Goal: Information Seeking & Learning: Learn about a topic

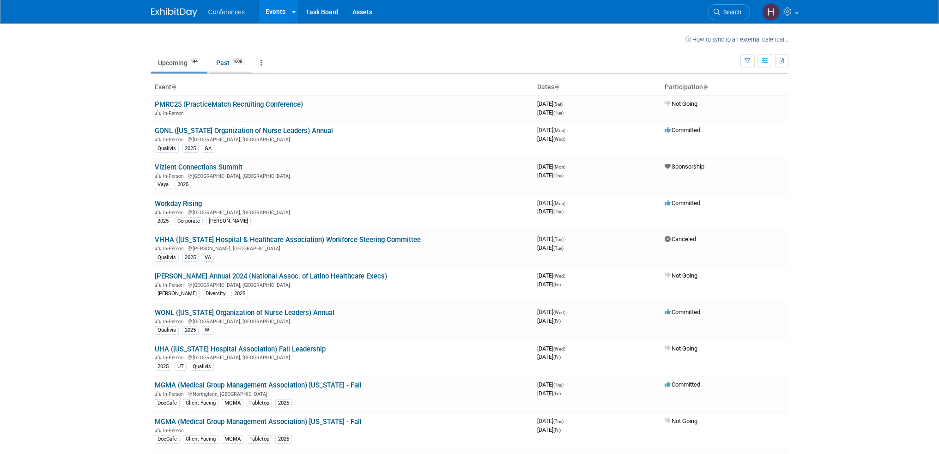
click at [225, 64] on link "Past 1008" at bounding box center [230, 63] width 43 height 18
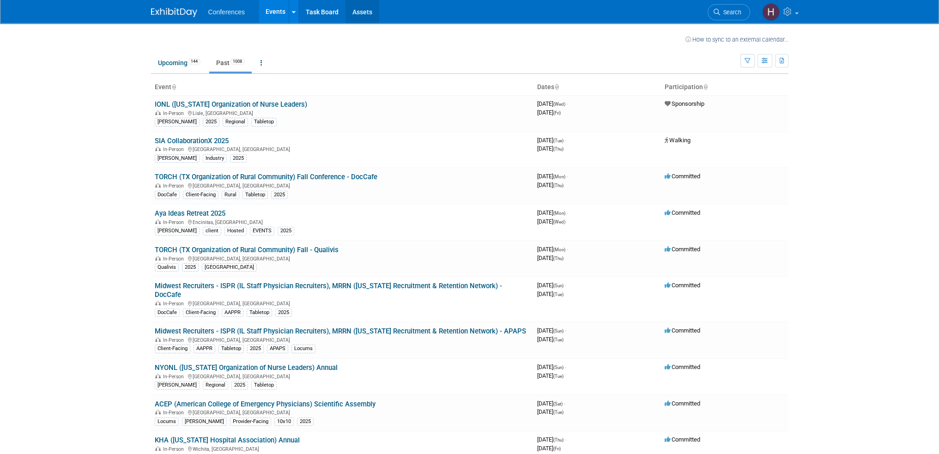
click at [362, 12] on link "Assets" at bounding box center [363, 11] width 34 height 23
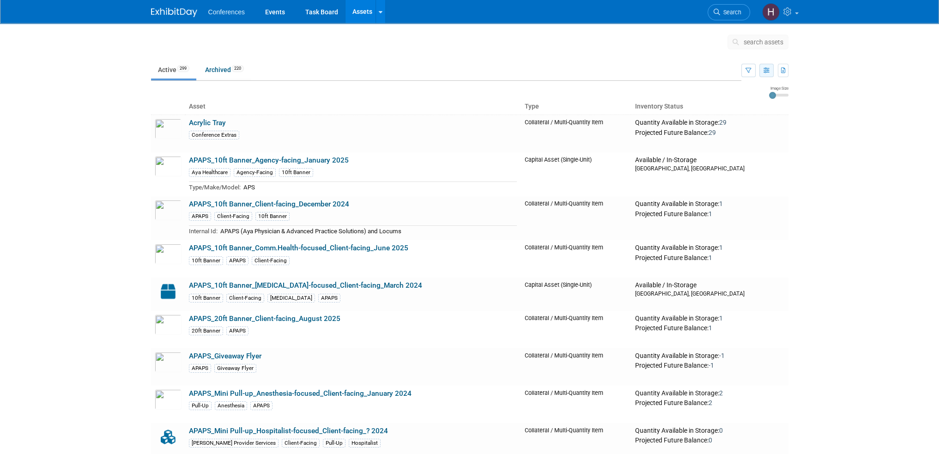
click at [768, 72] on icon "button" at bounding box center [767, 71] width 6 height 6
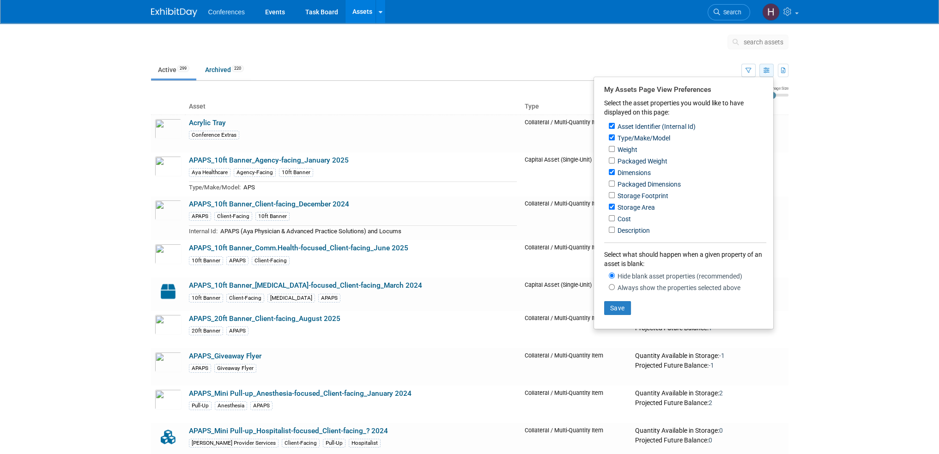
click at [767, 72] on icon "button" at bounding box center [767, 71] width 6 height 6
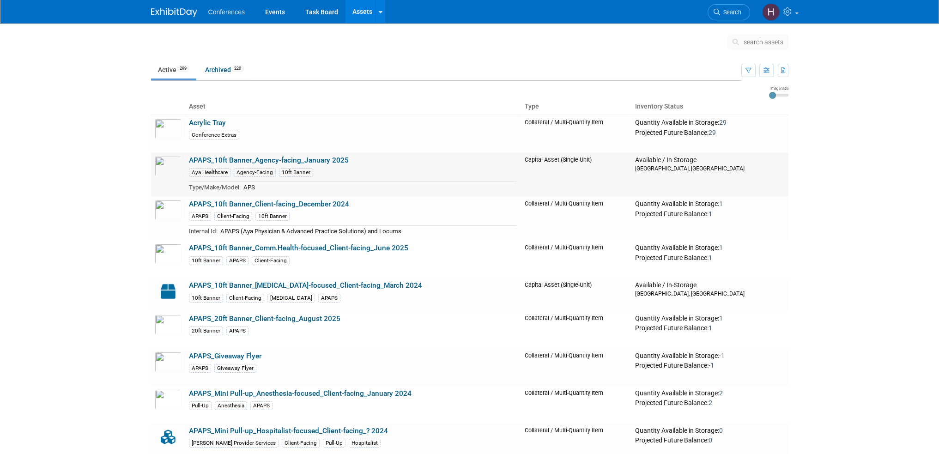
click at [210, 163] on link "APAPS_10ft Banner_Agency-facing_January 2025" at bounding box center [269, 160] width 160 height 8
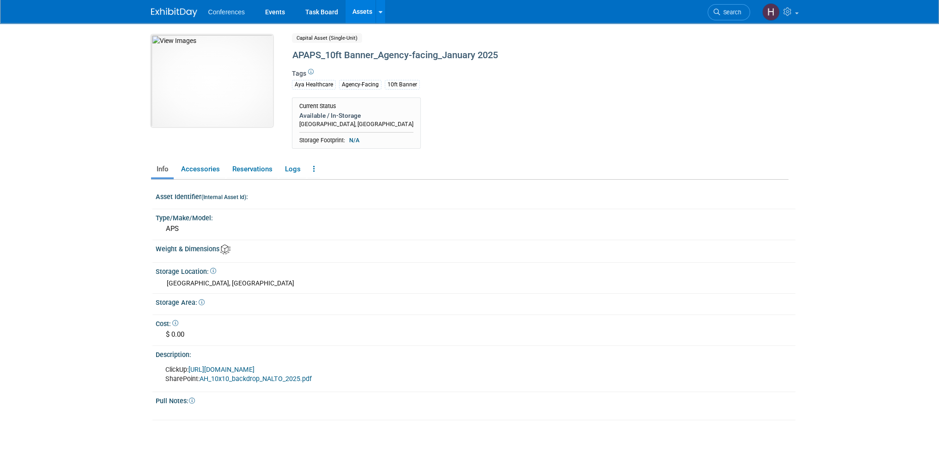
click at [206, 103] on img at bounding box center [212, 81] width 122 height 92
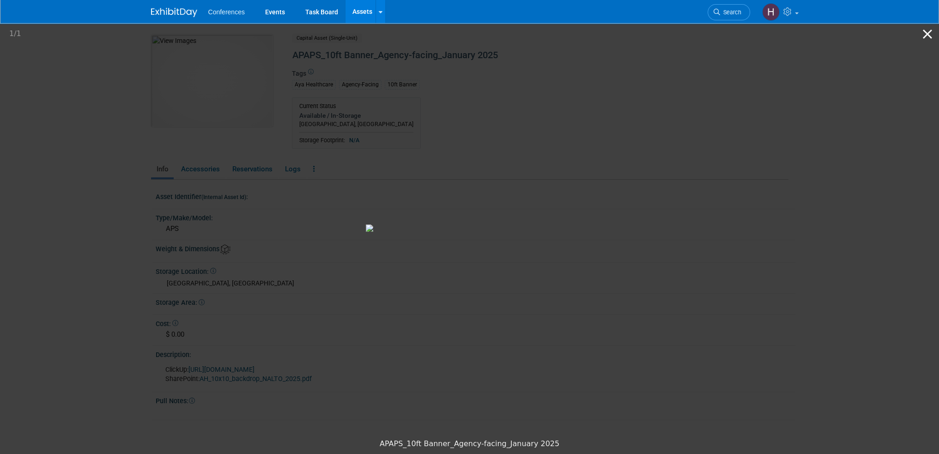
click at [931, 33] on button "Close gallery" at bounding box center [927, 34] width 23 height 22
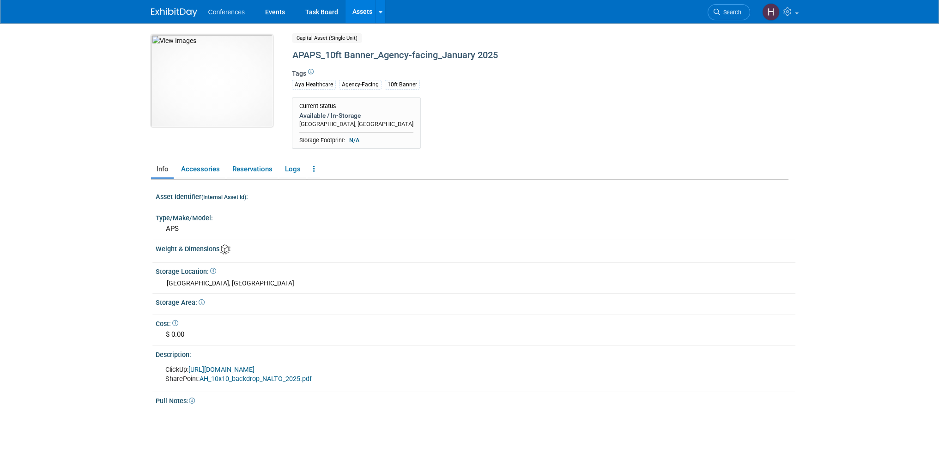
click at [228, 85] on img at bounding box center [212, 81] width 122 height 92
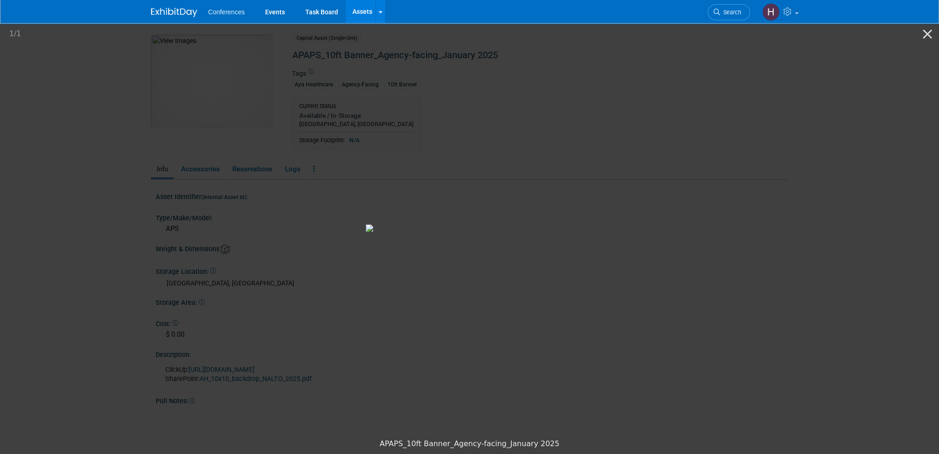
click at [73, 250] on picture at bounding box center [469, 228] width 939 height 413
click at [106, 261] on picture at bounding box center [469, 228] width 939 height 413
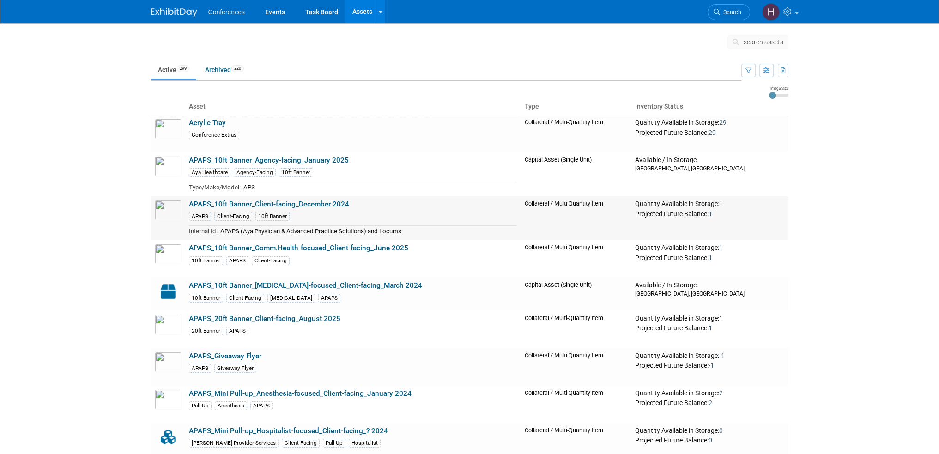
click at [237, 203] on link "APAPS_10ft Banner_Client-facing_December 2024" at bounding box center [269, 204] width 160 height 8
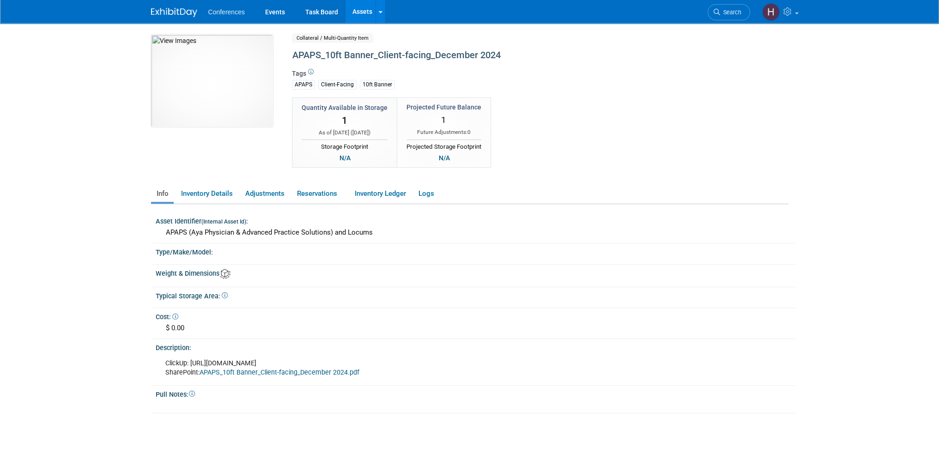
drag, startPoint x: 310, startPoint y: 358, endPoint x: 189, endPoint y: 360, distance: 121.5
click at [189, 360] on div "ClickUp: [URL][DOMAIN_NAME] SharePoint: APAPS_10ft Banner_Client-facing_Decembe…" at bounding box center [416, 368] width 515 height 28
copy div "[URL][DOMAIN_NAME]"
click at [213, 64] on img at bounding box center [212, 81] width 122 height 92
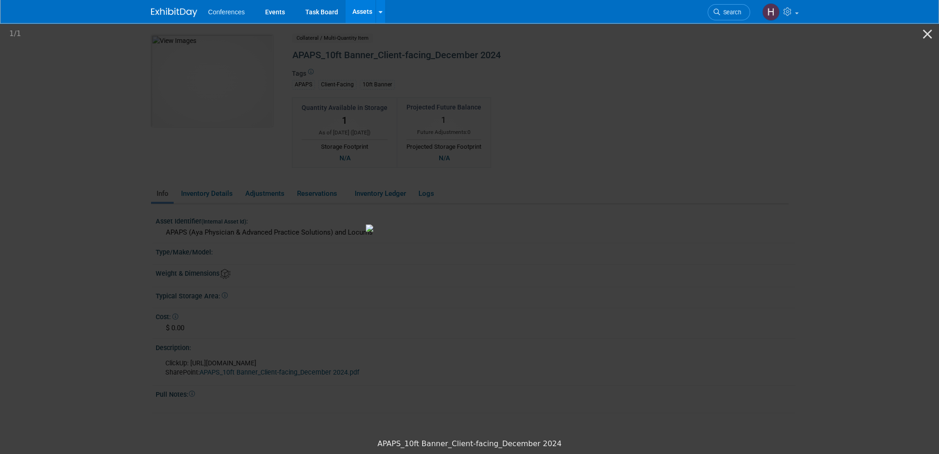
drag, startPoint x: 403, startPoint y: 164, endPoint x: 806, endPoint y: 147, distance: 403.3
click at [809, 153] on picture at bounding box center [469, 228] width 939 height 413
drag, startPoint x: 119, startPoint y: 64, endPoint x: 1066, endPoint y: 249, distance: 965.4
click at [939, 249] on html "Conferences Events Task Board Assets Search Assets" at bounding box center [469, 227] width 939 height 454
click at [74, 59] on picture at bounding box center [469, 228] width 939 height 413
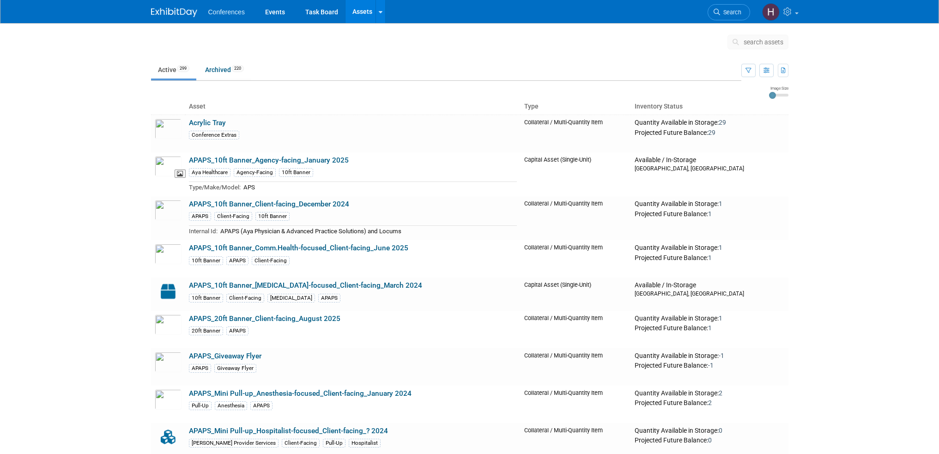
click at [168, 164] on img at bounding box center [168, 166] width 27 height 20
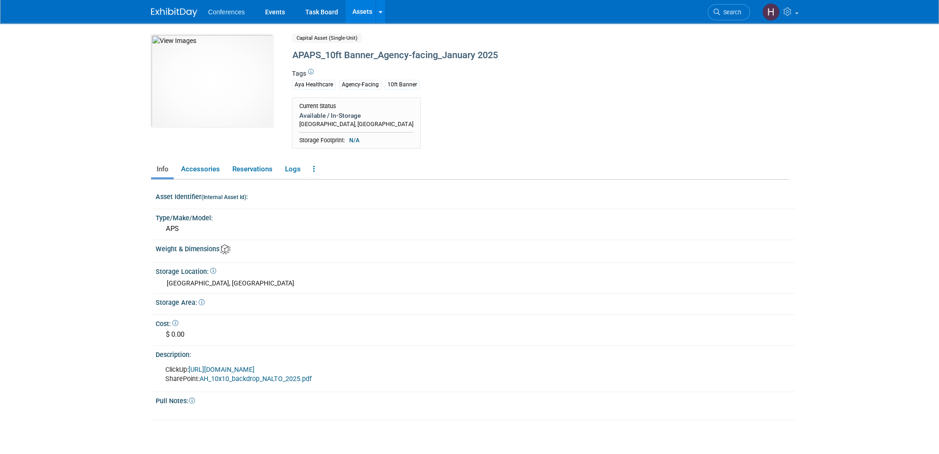
click at [255, 366] on link "[URL][DOMAIN_NAME]" at bounding box center [222, 370] width 66 height 8
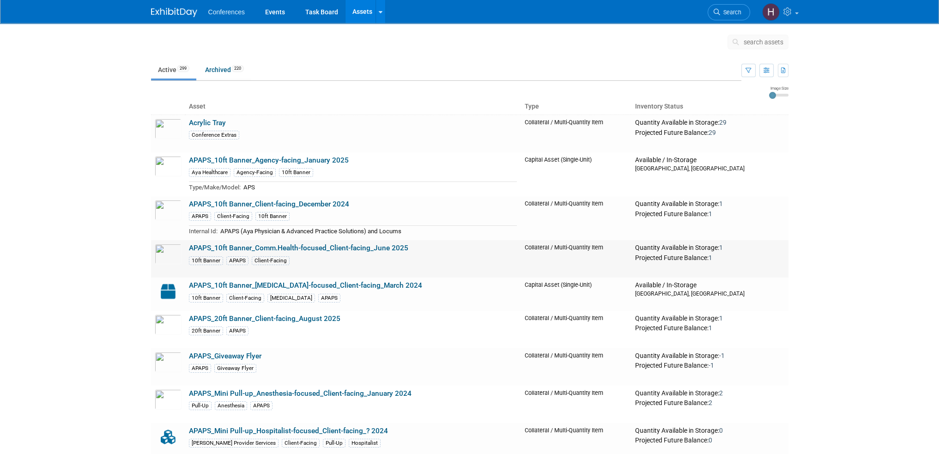
click at [271, 247] on link "APAPS_10ft Banner_Comm.Health-focused_Client-facing_June 2025" at bounding box center [298, 248] width 219 height 8
click at [296, 317] on link "APAPS_20ft Banner_Client-facing_August 2025" at bounding box center [265, 319] width 152 height 8
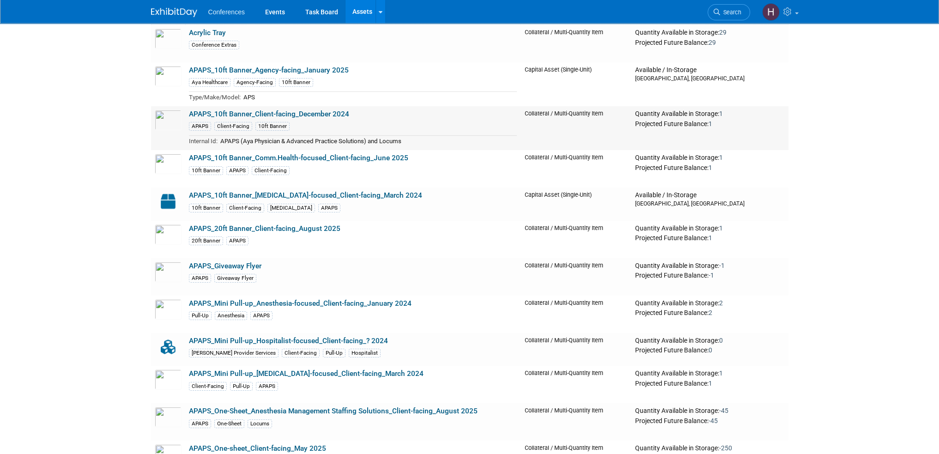
scroll to position [92, 0]
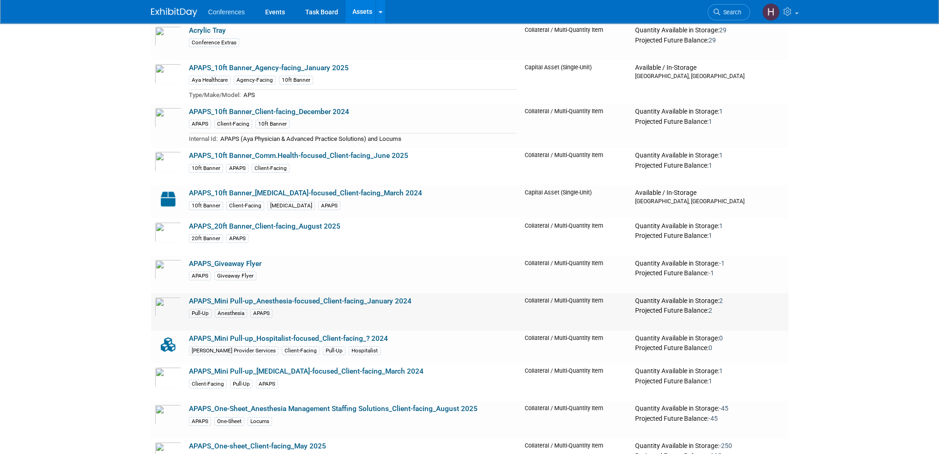
click at [223, 301] on link "APAPS_Mini Pull-up_Anesthesia-focused_Client-facing_January 2024" at bounding box center [300, 301] width 223 height 8
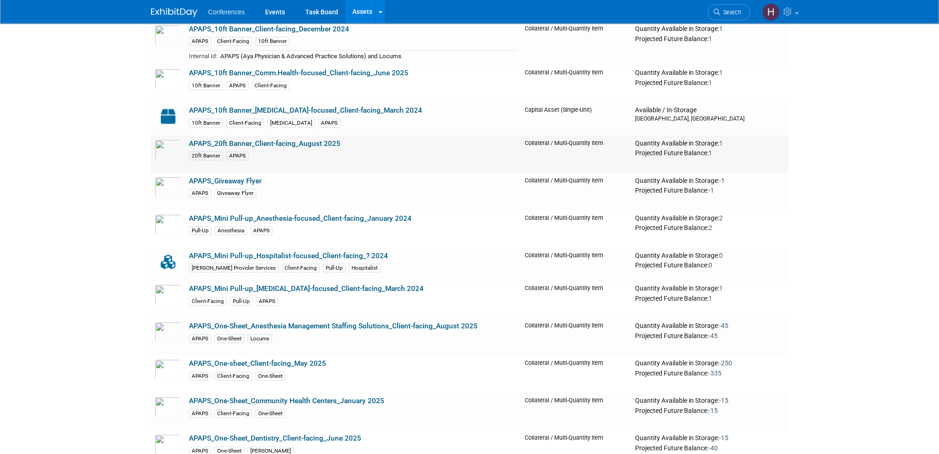
scroll to position [185, 0]
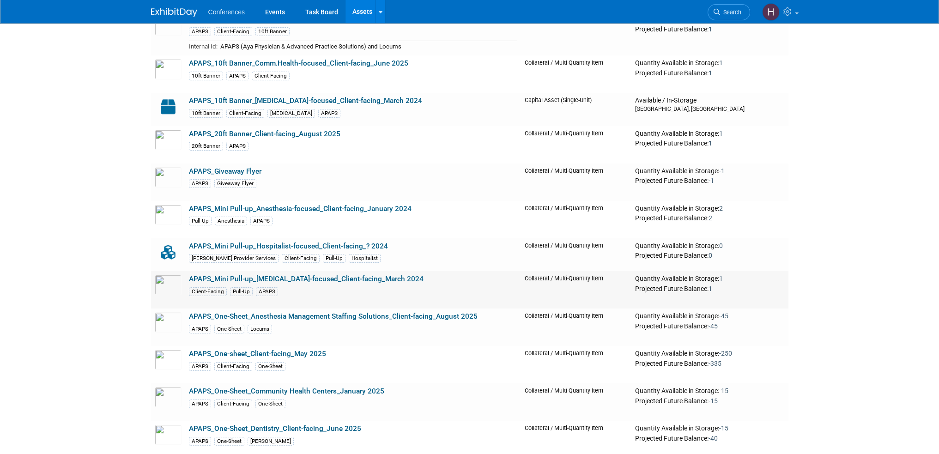
click at [331, 278] on link "APAPS_Mini Pull-up_[MEDICAL_DATA]-focused_Client-facing_March 2024" at bounding box center [306, 279] width 235 height 8
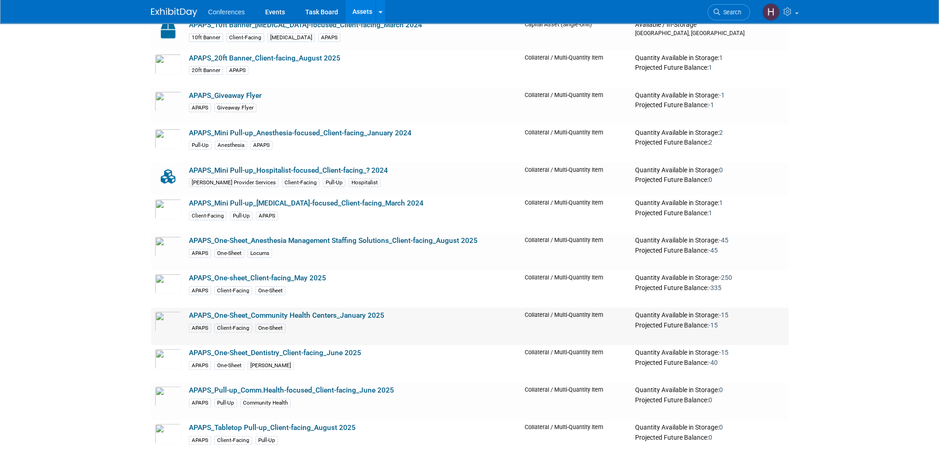
scroll to position [277, 0]
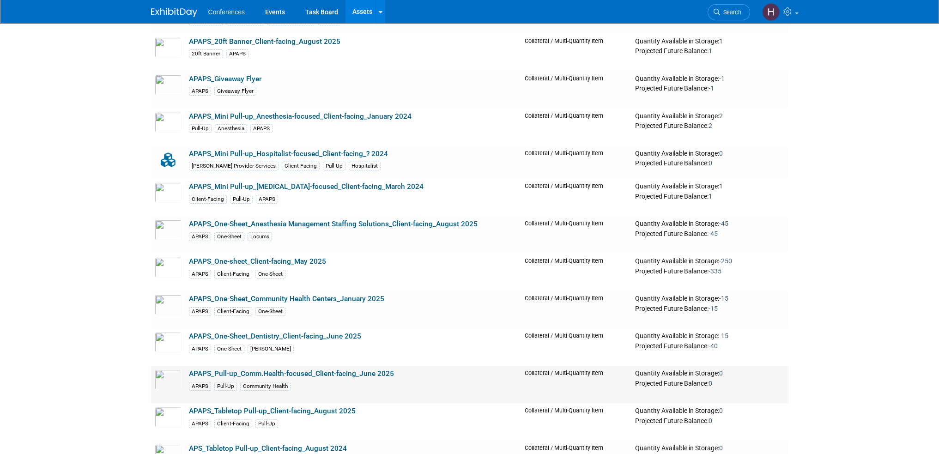
click at [292, 374] on link "APAPS_Pull-up_Comm.Health-focused_Client-facing_June 2025" at bounding box center [291, 374] width 205 height 8
click at [263, 410] on link "APAPS_Tabletop Pull-up_Client-facing_August 2025" at bounding box center [272, 411] width 167 height 8
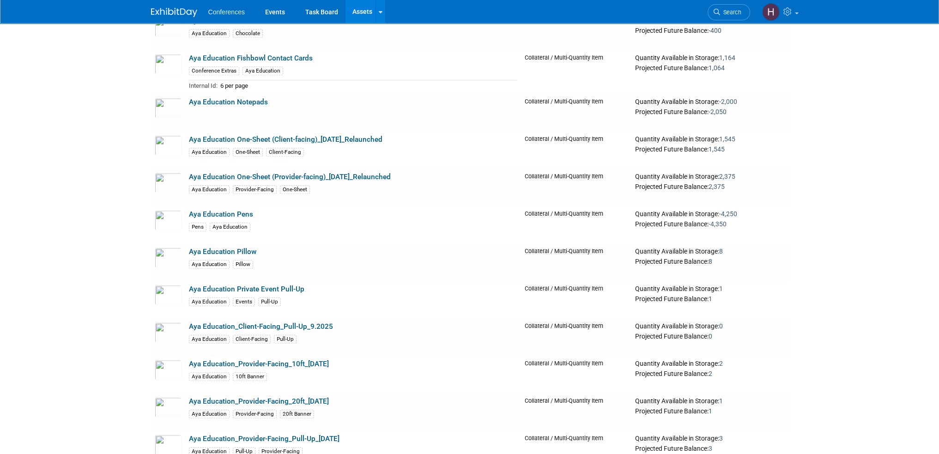
scroll to position [1248, 0]
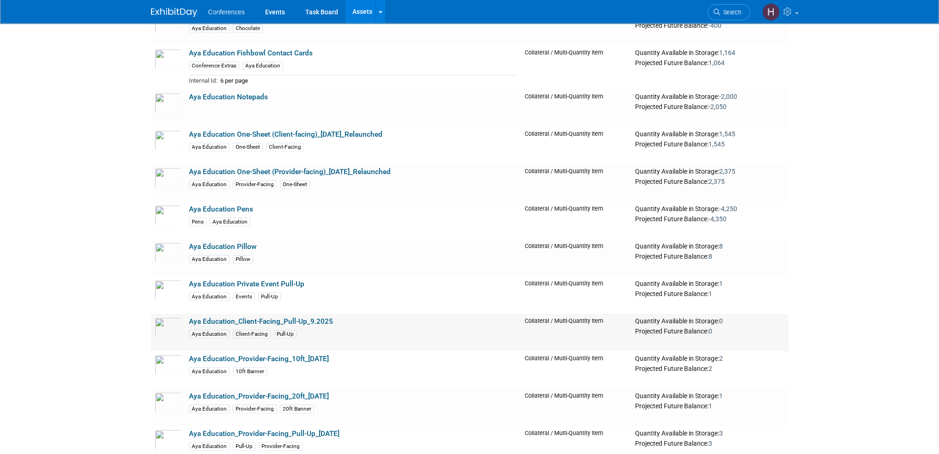
click at [239, 318] on link "Aya Education_Client-Facing_Pull-Up_9.2025" at bounding box center [261, 321] width 144 height 8
click at [291, 359] on link "Aya Education_Provider-Facing_10ft_1.27.25" at bounding box center [259, 359] width 140 height 8
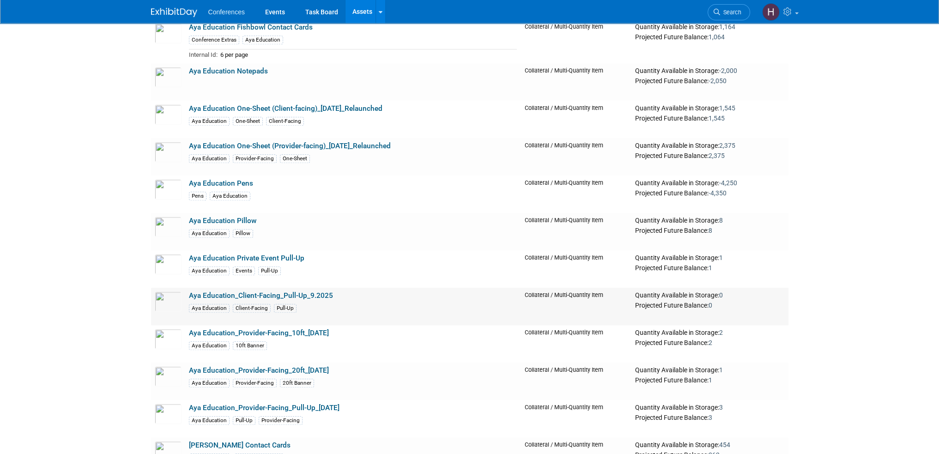
scroll to position [1294, 0]
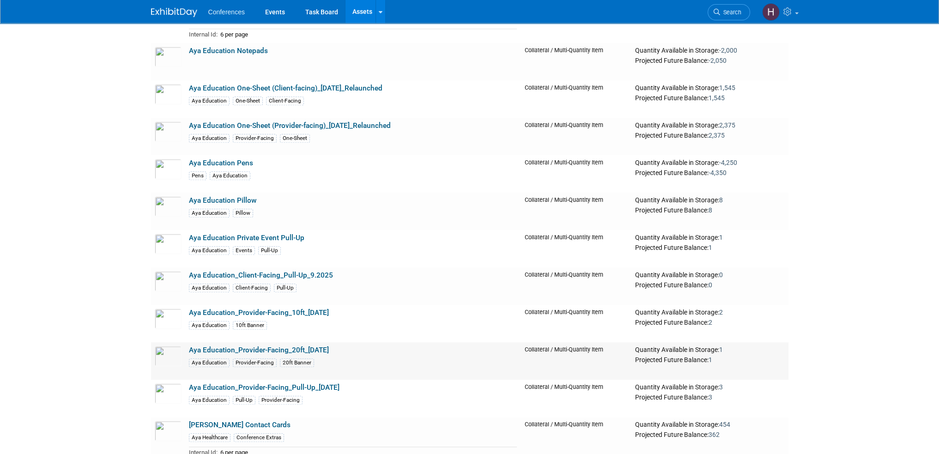
click at [322, 349] on link "Aya Education_Provider-Facing_20ft_2.11.25" at bounding box center [259, 350] width 140 height 8
click at [292, 385] on link "Aya Education_Provider-Facing_Pull-Up_2.11.25" at bounding box center [264, 387] width 151 height 8
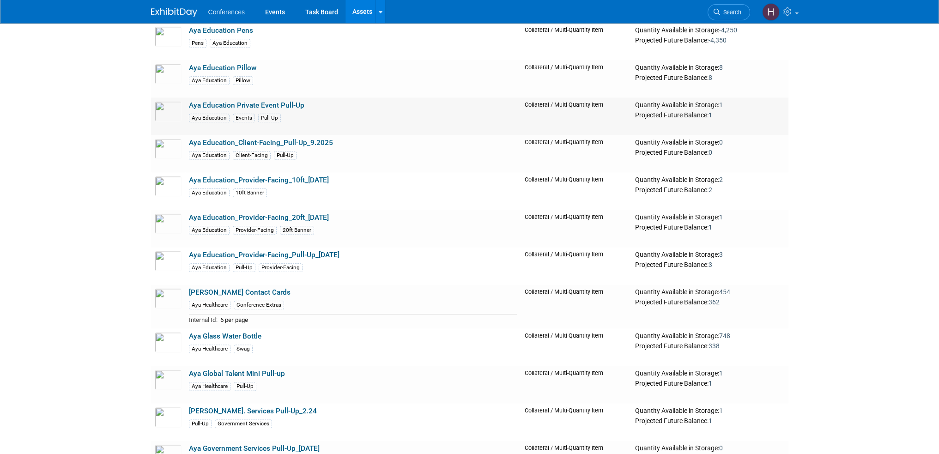
scroll to position [1432, 0]
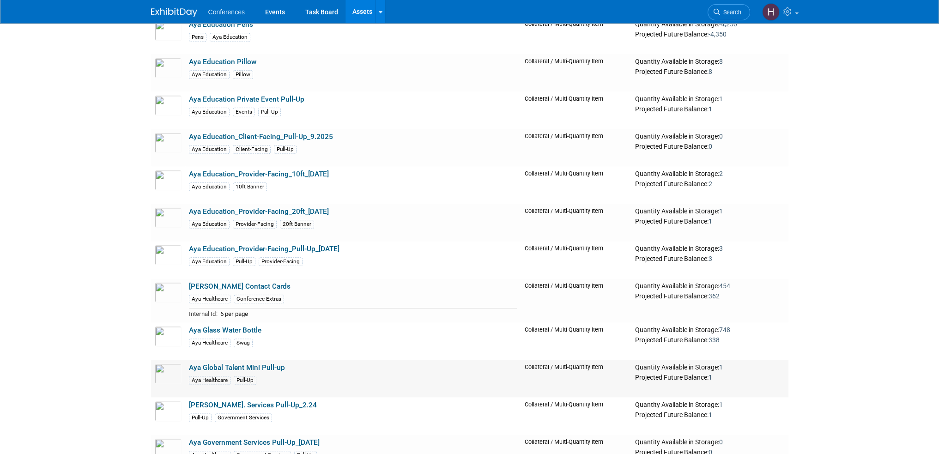
click at [270, 365] on link "Aya Global Talent Mini Pull-up" at bounding box center [237, 368] width 96 height 8
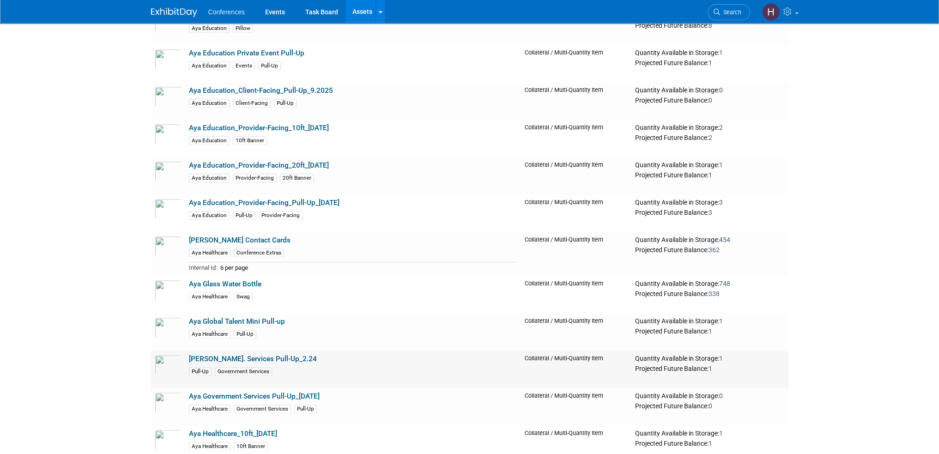
click at [255, 355] on link "Aya Gov. Services Pull-Up_2.24" at bounding box center [253, 359] width 128 height 8
click at [290, 393] on link "Aya Government Services Pull-Up_1.23.25" at bounding box center [254, 396] width 131 height 8
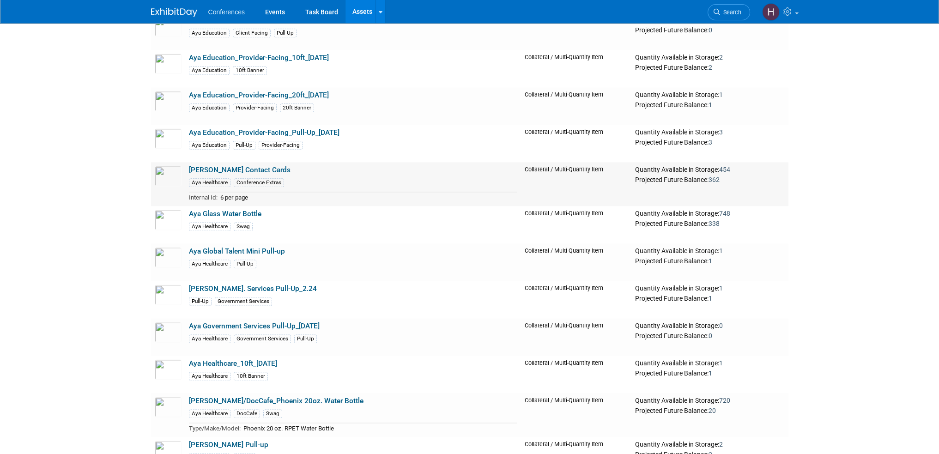
scroll to position [1571, 0]
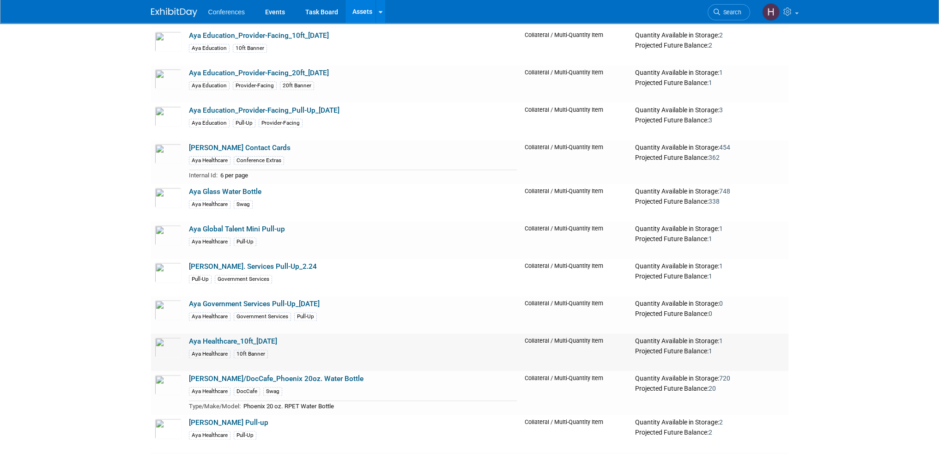
click at [254, 340] on link "Aya Healthcare_10ft_2.11.25" at bounding box center [233, 341] width 88 height 8
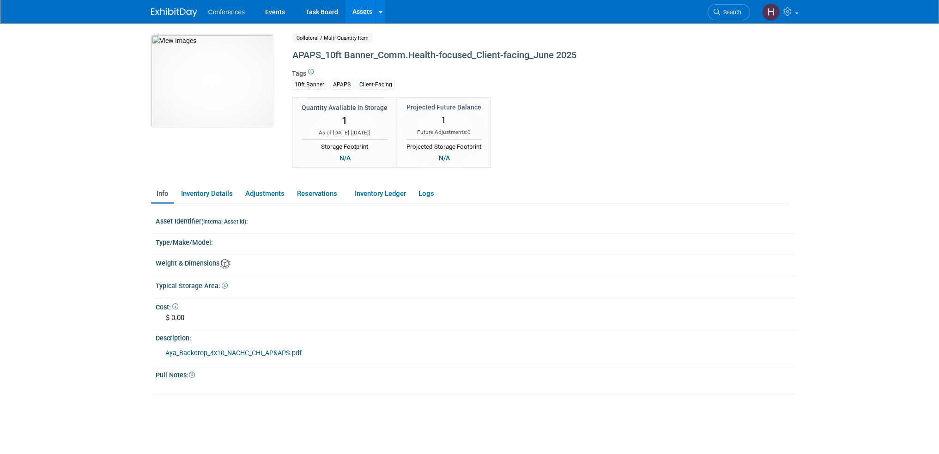
click at [252, 349] on link "Aya_Backdrop_4x10_NACHC_CHI_AP&APS.pdf" at bounding box center [233, 353] width 136 height 8
click at [237, 349] on link "Aya_MGMA_Backdrop_20'_AP&APS_08-2025.pdf" at bounding box center [236, 353] width 143 height 8
click at [271, 350] on link "AH_mini_pullup_Anesthesia_ADCE.pdf" at bounding box center [220, 353] width 110 height 8
click at [250, 352] on link "AH_mini_pullup_[MEDICAL_DATA]_Group_Staffing_8.5x11 (1).pdf" at bounding box center [259, 353] width 188 height 8
click at [244, 353] on link "Aya_PullUpBanner_FACHC_AP&APS_36x90.pdf" at bounding box center [268, 353] width 137 height 8
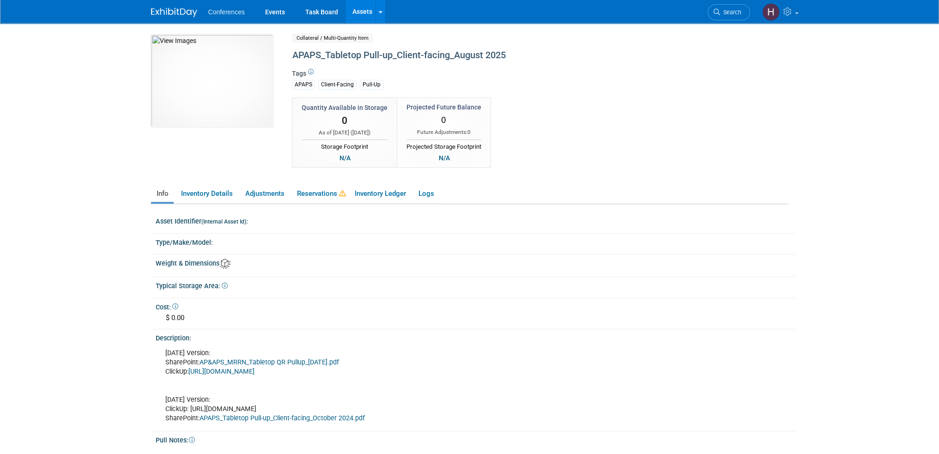
click at [225, 361] on link "AP&APS_MRRN_Tabletop QR Pullup_[DATE].pdf" at bounding box center [270, 363] width 140 height 8
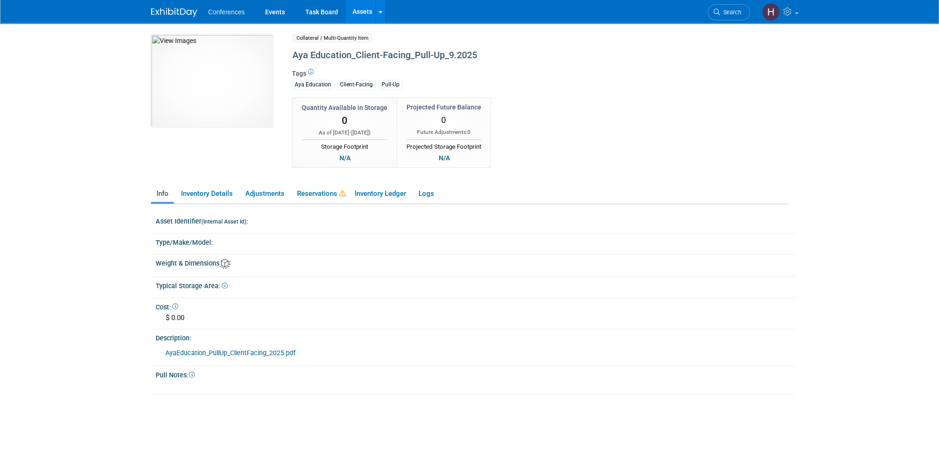
click at [243, 350] on link "AyaEducation_PullUp_ClientFacing_2025.pdf" at bounding box center [230, 353] width 130 height 8
click at [251, 353] on link "AyaEducation_Backdrop_SLP_OT_PTs_10x10_2025_v2 (1).pdf" at bounding box center [256, 353] width 182 height 8
click at [254, 351] on link "AyaEducation_Backdrop_SLP_OT_PTs_10x20_2025_Final.pdf" at bounding box center [254, 353] width 178 height 8
click at [253, 352] on link "AyaEducation_PullUp_SLP_OT_PTs_2025_Final.pdf" at bounding box center [239, 353] width 148 height 8
click at [228, 354] on link "AH_mini_pullup_GlobalTalent_AONL_final (1).pdf" at bounding box center [235, 353] width 141 height 8
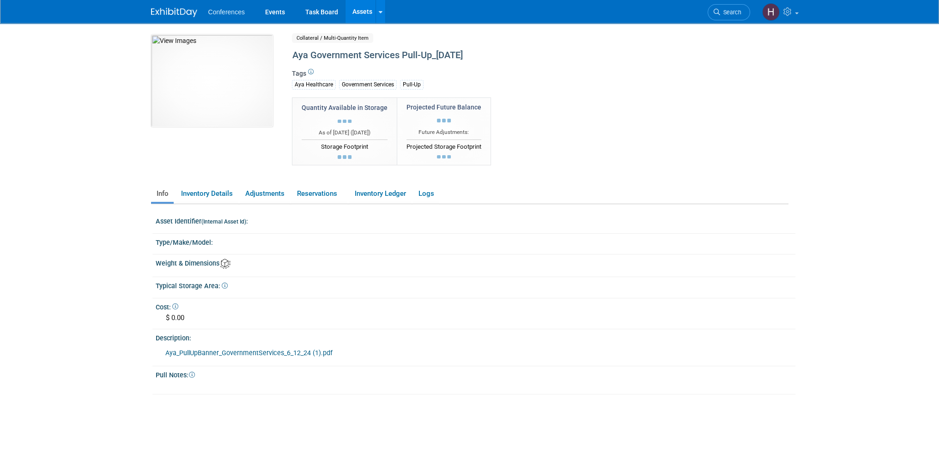
click at [257, 351] on link "Aya_PullUpBanner_GovernmentServices_6_12_24 (1).pdf" at bounding box center [248, 353] width 167 height 8
click at [259, 350] on link "Aya_Backdrop_10x10_OR_Manager_2025_print.pdf" at bounding box center [239, 353] width 149 height 8
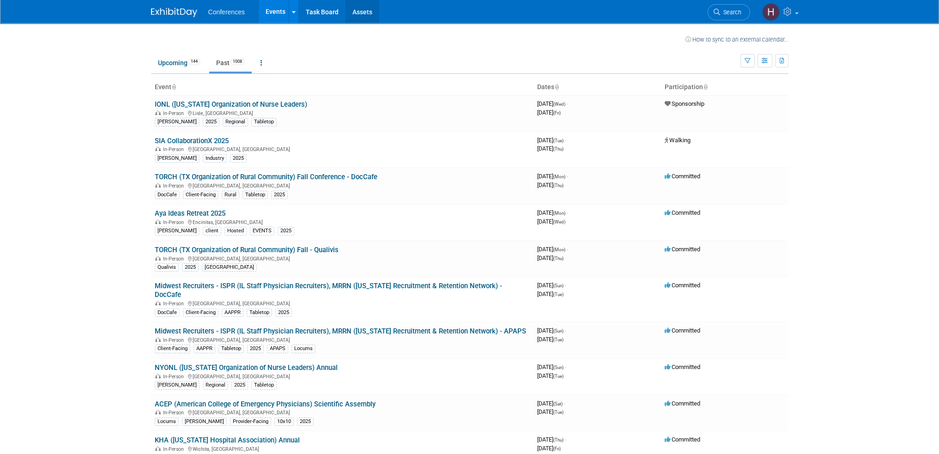
click at [363, 12] on link "Assets" at bounding box center [363, 11] width 34 height 23
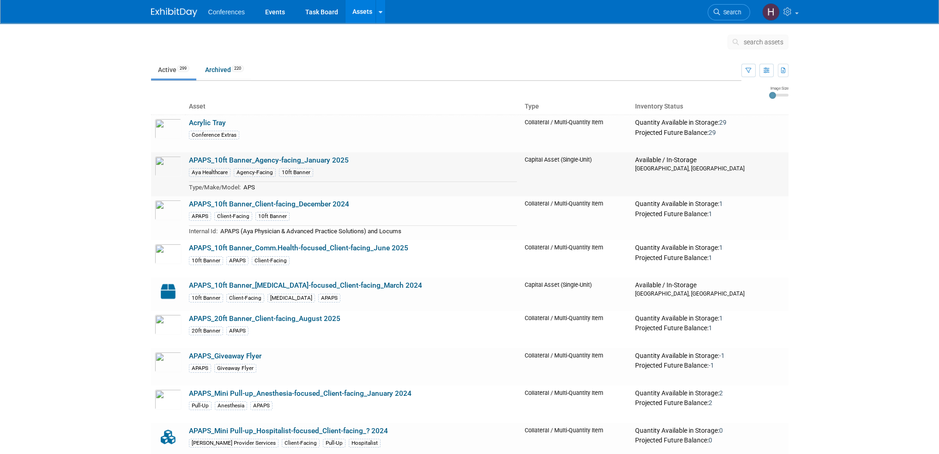
click at [322, 158] on link "APAPS_10ft Banner_Agency-facing_January 2025" at bounding box center [269, 160] width 160 height 8
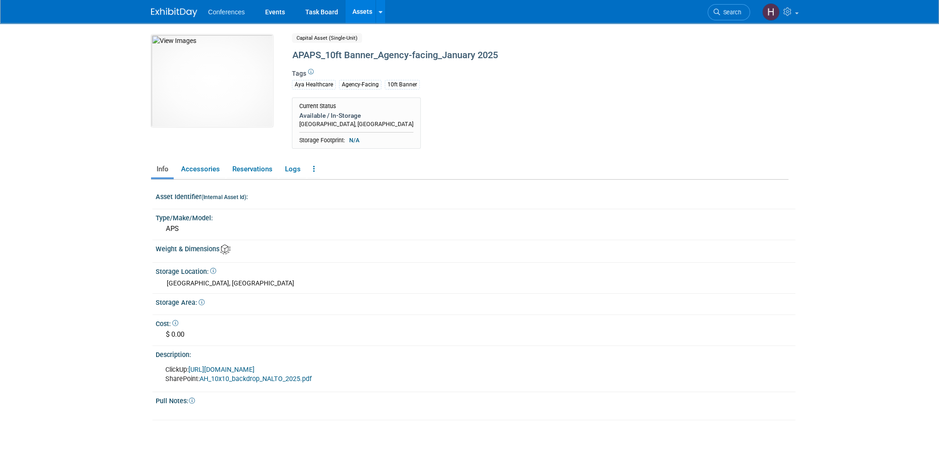
click at [481, 55] on div "APAPS_10ft Banner_Agency-facing_January 2025" at bounding box center [500, 55] width 423 height 17
copy div "APAPS_10ft Banner_Agency-facing_January 2025"
click at [76, 266] on body "Conferences Events Task Board Assets Search Assets" at bounding box center [469, 227] width 939 height 454
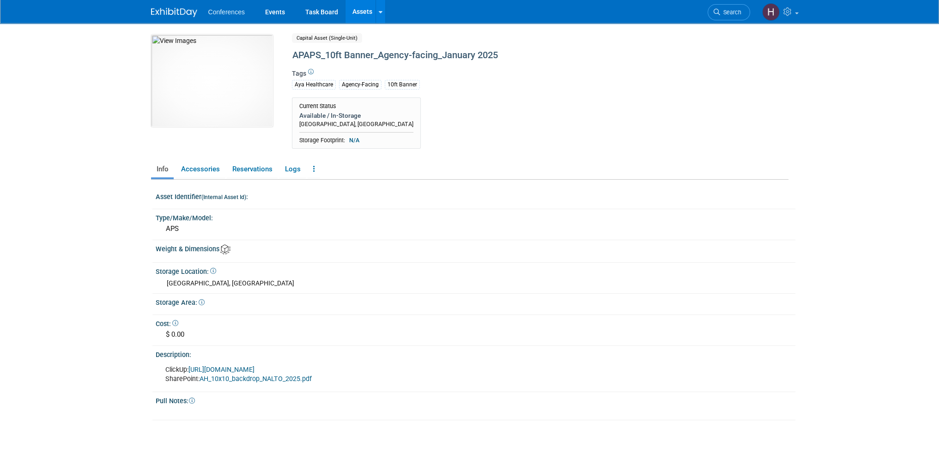
drag, startPoint x: 308, startPoint y: 366, endPoint x: 190, endPoint y: 367, distance: 117.8
click at [190, 367] on div "ClickUp: https://aya.clickup.com/t/86a5ye7rt SharePoint: AH_10x10_backdrop_NALT…" at bounding box center [416, 375] width 515 height 28
copy link "https://aya.clickup.com/t/86a5ye7rt"
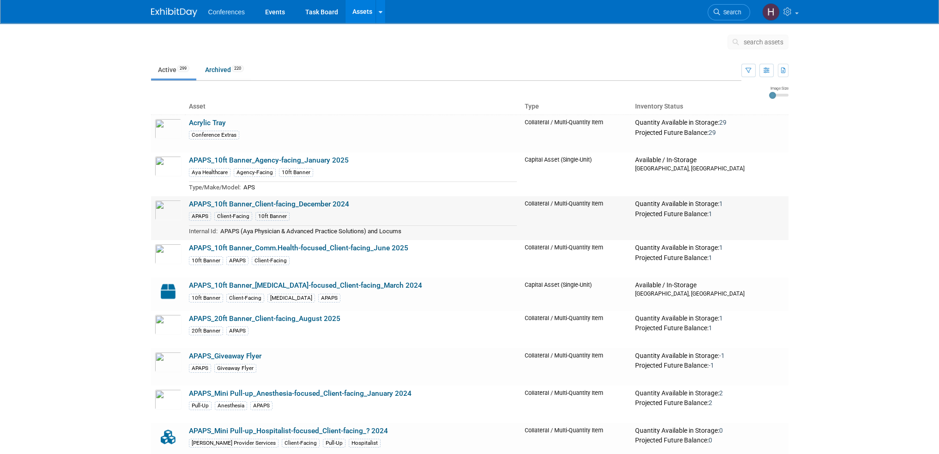
click at [229, 201] on link "APAPS_10ft Banner_Client-facing_December 2024" at bounding box center [269, 204] width 160 height 8
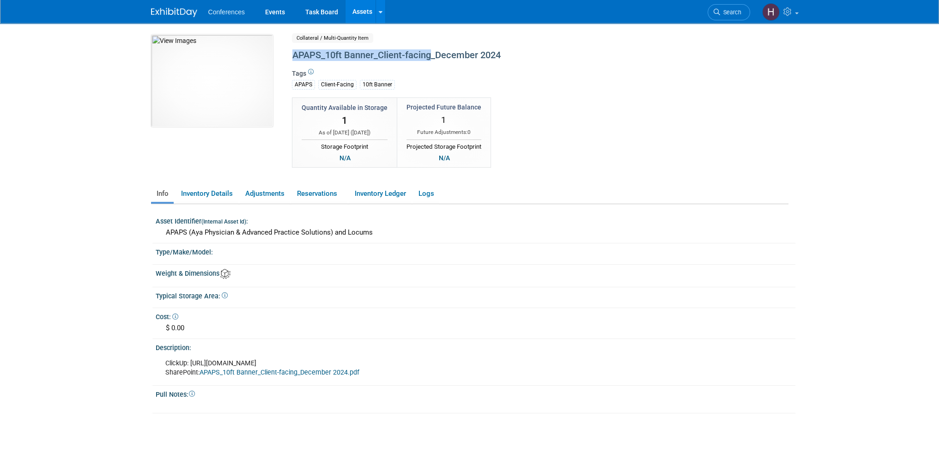
drag, startPoint x: 293, startPoint y: 55, endPoint x: 431, endPoint y: 58, distance: 138.2
click at [431, 58] on div "APAPS_10ft Banner_Client-facing_December 2024" at bounding box center [500, 55] width 423 height 17
copy div "APAPS_10ft Banner_Client-facing"
drag, startPoint x: 276, startPoint y: 357, endPoint x: 191, endPoint y: 359, distance: 85.5
click at [191, 359] on div "ClickUp: https://app.clickup.com/t/86a5vw64e SharePoint: APAPS_10ft Banner_Clie…" at bounding box center [416, 368] width 515 height 28
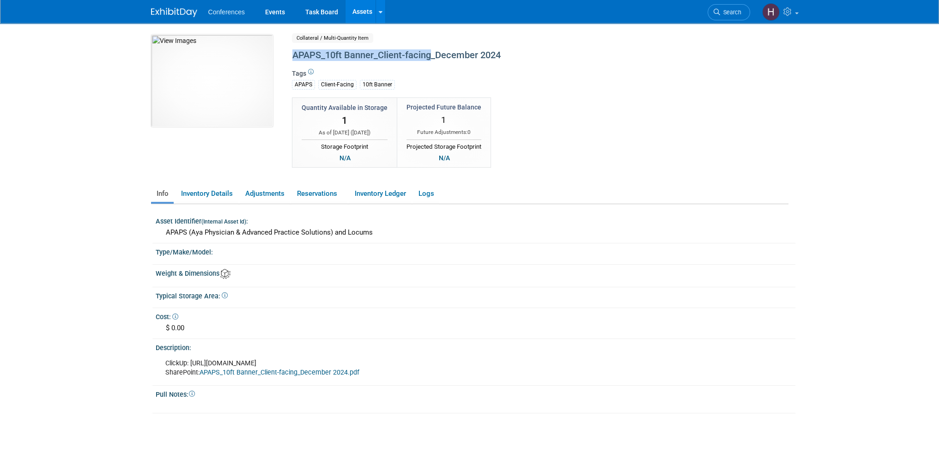
copy div "https://app.clickup.com/t/86a5vw64e"
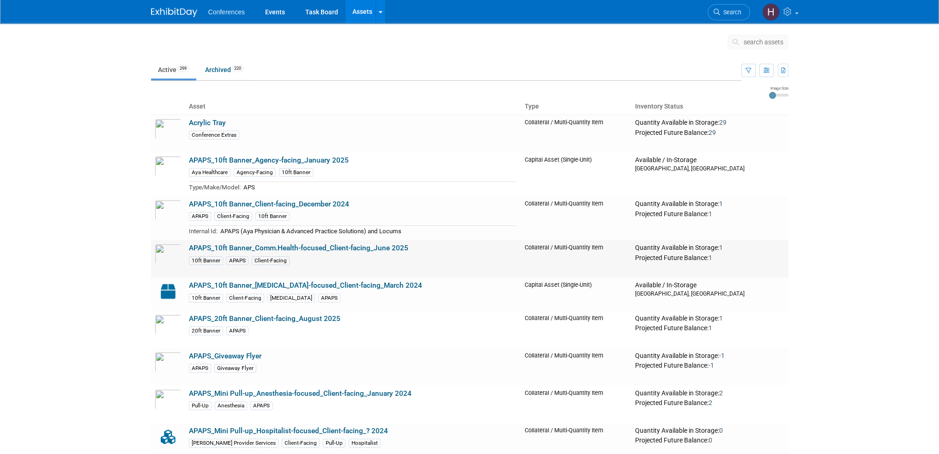
click at [272, 247] on link "APAPS_10ft Banner_Comm.Health-focused_Client-facing_June 2025" at bounding box center [298, 248] width 219 height 8
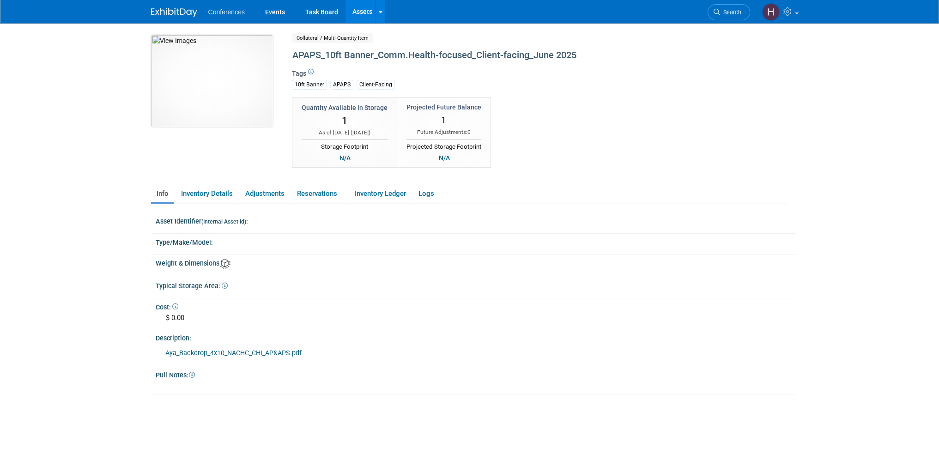
click at [395, 51] on div "APAPS_10ft Banner_Comm.Health-focused_Client-facing_June 2025" at bounding box center [500, 55] width 423 height 17
copy div "APAPS_10ft Banner_Comm.Health-focused_Client-facing_June 2025"
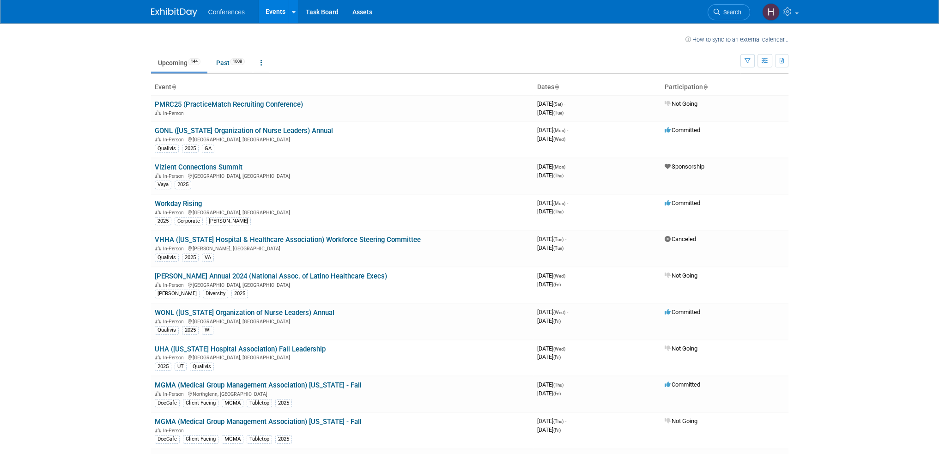
click at [378, 13] on li "Assets" at bounding box center [366, 11] width 40 height 23
click at [371, 11] on link "Assets" at bounding box center [363, 11] width 34 height 23
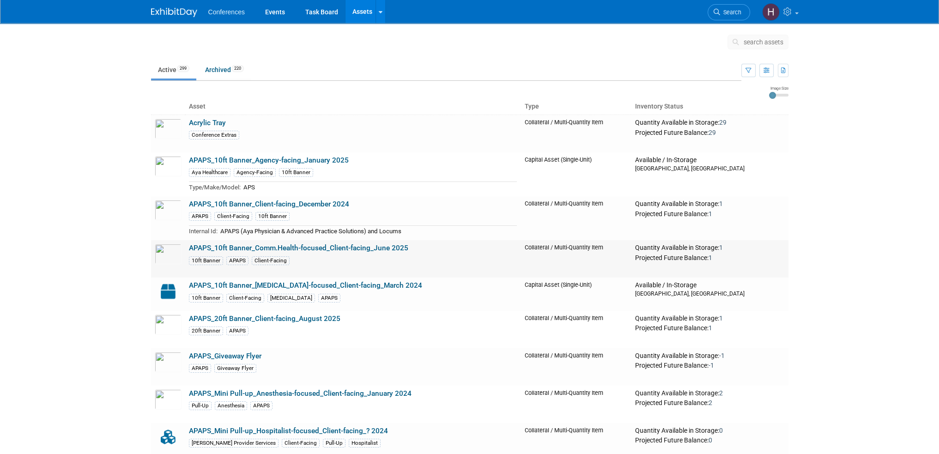
click at [241, 247] on link "APAPS_10ft Banner_Comm.Health-focused_Client-facing_June 2025" at bounding box center [298, 248] width 219 height 8
click at [301, 317] on link "APAPS_20ft Banner_Client-facing_August 2025" at bounding box center [265, 319] width 152 height 8
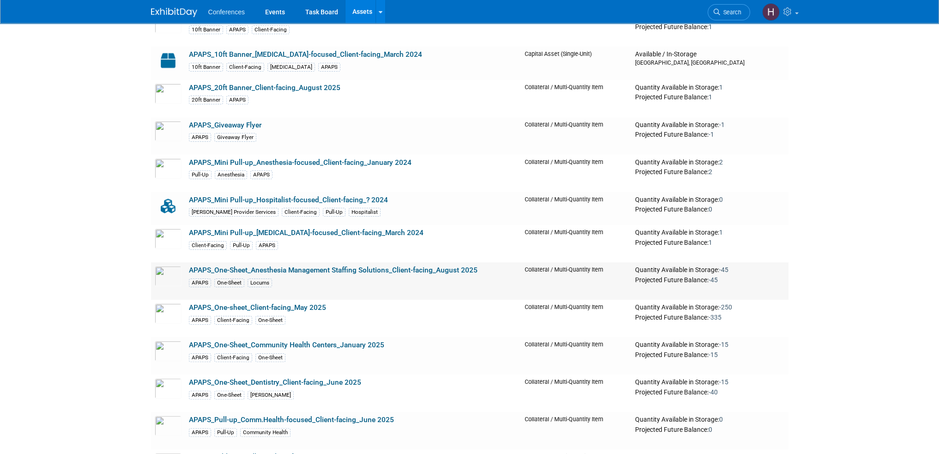
scroll to position [323, 0]
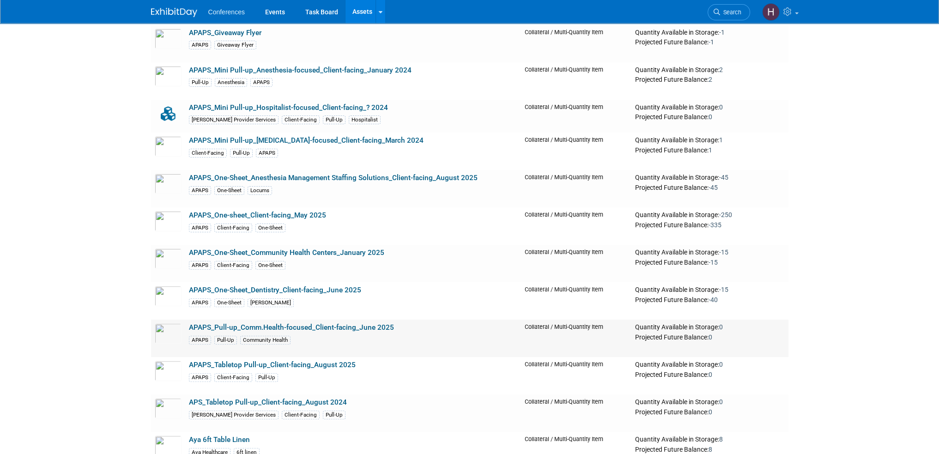
click at [328, 326] on link "APAPS_Pull-up_Comm.Health-focused_Client-facing_June 2025" at bounding box center [291, 327] width 205 height 8
click at [305, 365] on link "APAPS_Tabletop Pull-up_Client-facing_August 2025" at bounding box center [272, 365] width 167 height 8
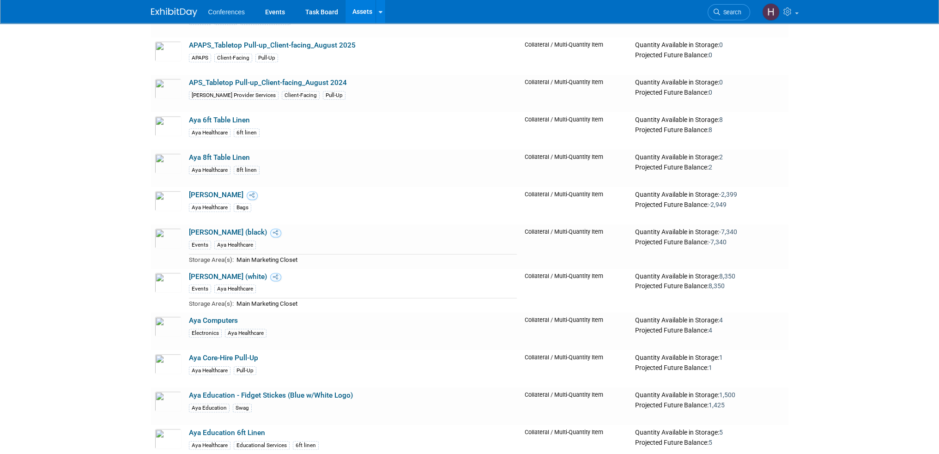
scroll to position [693, 0]
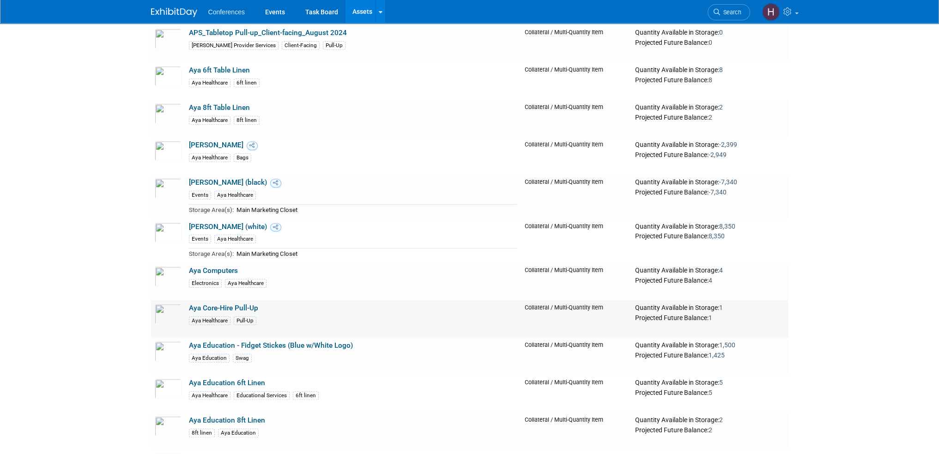
click at [218, 304] on link "Aya Core-Hire Pull-Up" at bounding box center [223, 308] width 69 height 8
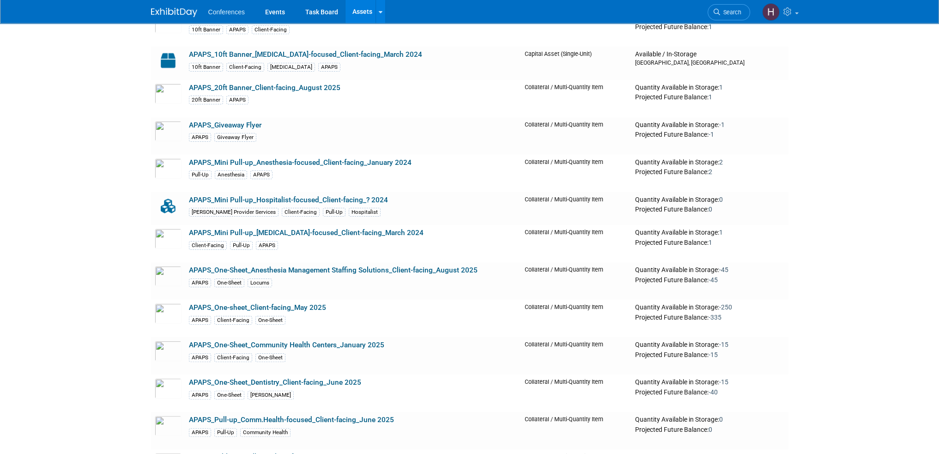
scroll to position [0, 0]
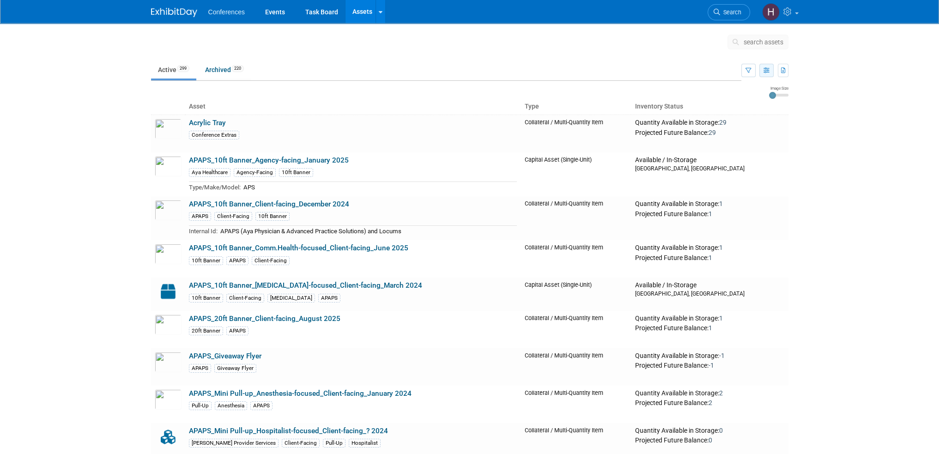
click at [766, 74] on button "button" at bounding box center [767, 70] width 14 height 13
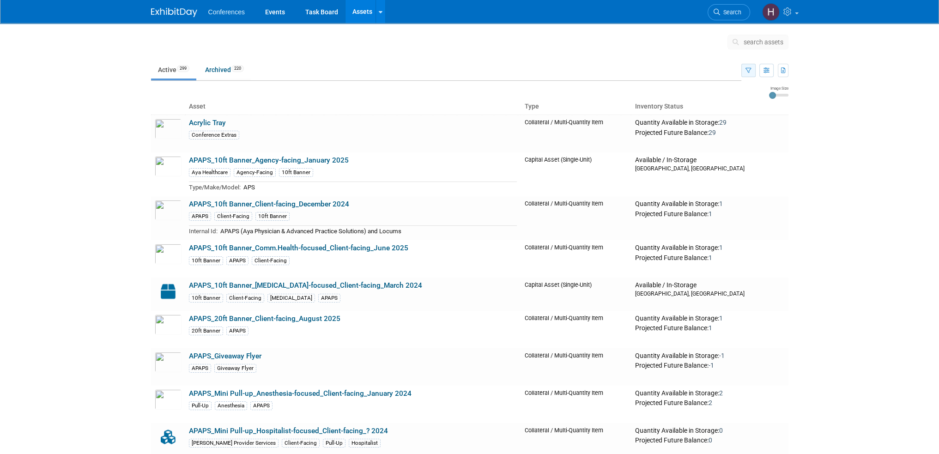
click at [752, 69] on button "button" at bounding box center [749, 70] width 14 height 13
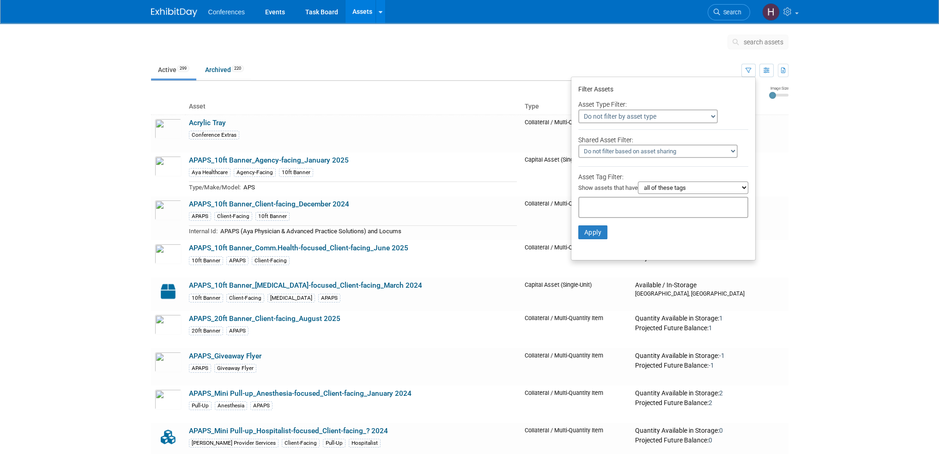
click at [644, 120] on select "Do not filter by asset type Only show Single-Unit Capital Assets Only show Coll…" at bounding box center [648, 117] width 140 height 14
click at [654, 97] on li "Asset Type Filter:" at bounding box center [664, 103] width 184 height 12
click at [636, 147] on select "Do not filter based on asset sharing Only assets that are shared with other wor…" at bounding box center [657, 151] width 159 height 13
click at [663, 186] on select "all of these tags any one of these tags only and exactly these specific tags" at bounding box center [693, 188] width 110 height 12
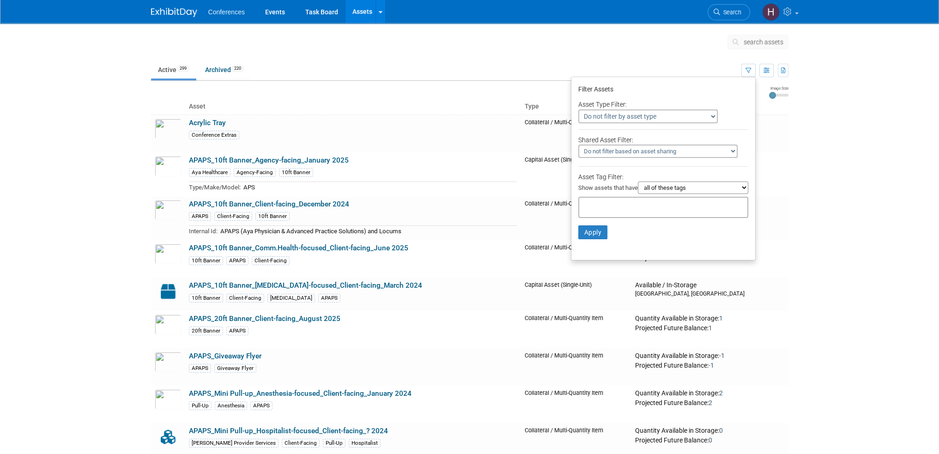
click at [663, 186] on select "all of these tags any one of these tags only and exactly these specific tags" at bounding box center [693, 188] width 110 height 12
click at [622, 204] on input "text" at bounding box center [620, 205] width 74 height 9
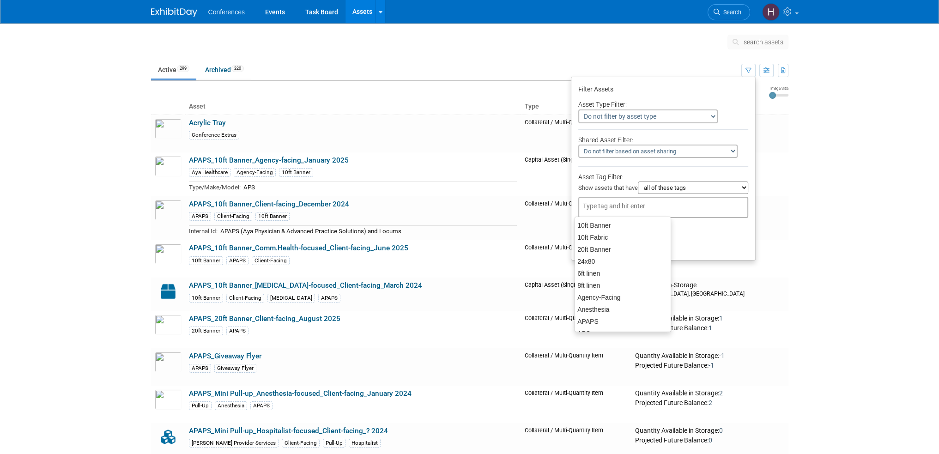
click at [581, 54] on td at bounding box center [454, 43] width 546 height 23
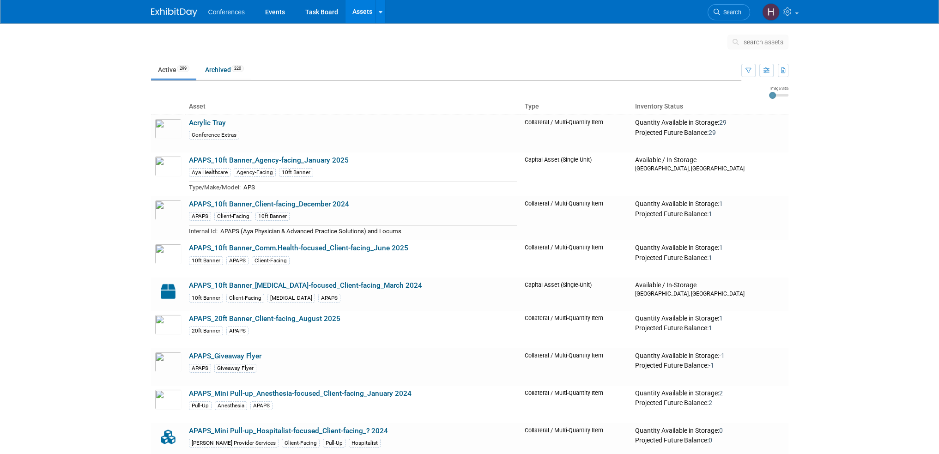
click at [581, 54] on td at bounding box center [454, 43] width 546 height 23
click at [76, 109] on body "Conferences Events Task Board Assets Search Assets Storage Locations My Account…" at bounding box center [469, 227] width 939 height 454
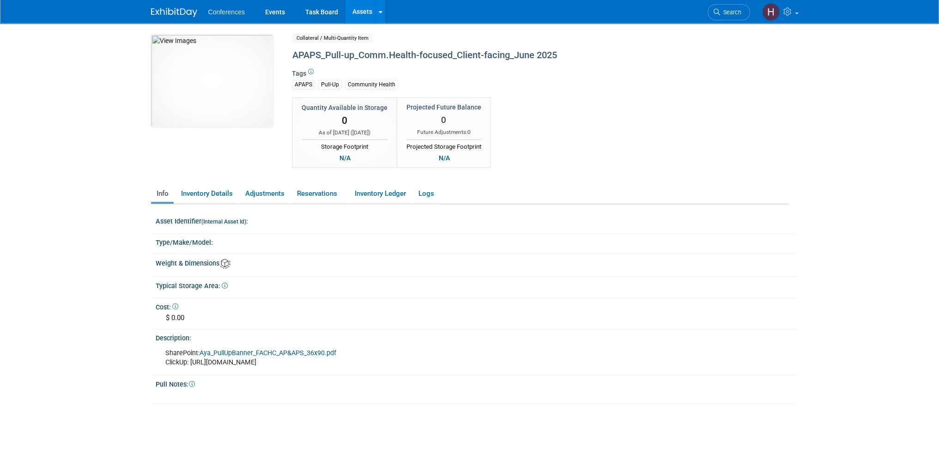
click at [280, 361] on div "SharePoint: Aya_PullUpBanner_FACHC_AP&APS_36x90.pdf ClickUp: https://app.clicku…" at bounding box center [416, 358] width 515 height 28
click at [299, 360] on div "SharePoint: Aya_PullUpBanner_FACHC_AP&APS_36x90.pdf ClickUp: https://app.clicku…" at bounding box center [416, 358] width 515 height 28
drag, startPoint x: 305, startPoint y: 363, endPoint x: 191, endPoint y: 362, distance: 113.7
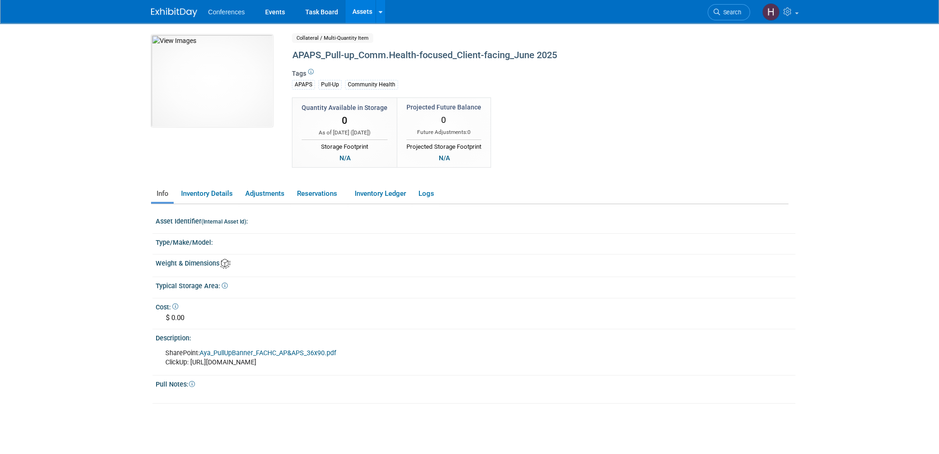
click at [191, 362] on div "SharePoint: Aya_PullUpBanner_FACHC_AP&APS_36x90.pdf ClickUp: https://app.clicku…" at bounding box center [416, 358] width 515 height 28
copy div "https://app.clickup.com/t/86a953vy3"
click at [47, 201] on body "Conferences Events Task Board Assets Search Assets" at bounding box center [469, 227] width 939 height 454
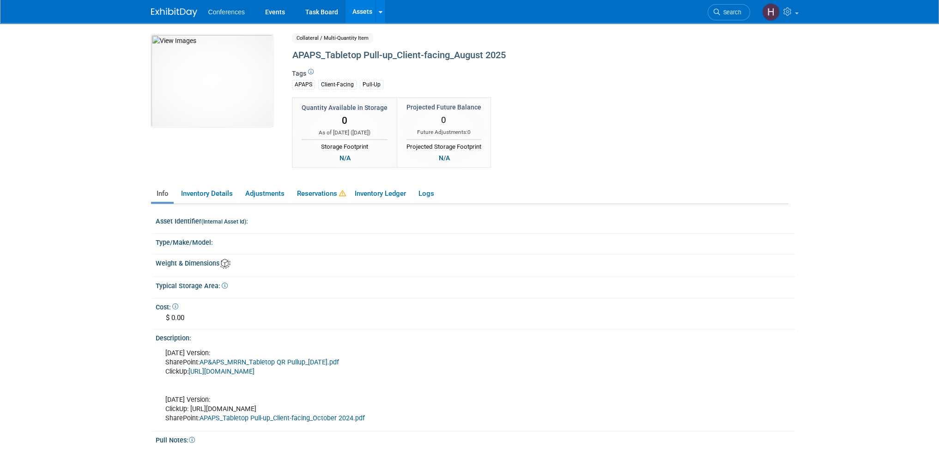
click at [255, 371] on link "[URL][DOMAIN_NAME]" at bounding box center [222, 372] width 66 height 8
